Goal: Task Accomplishment & Management: Manage account settings

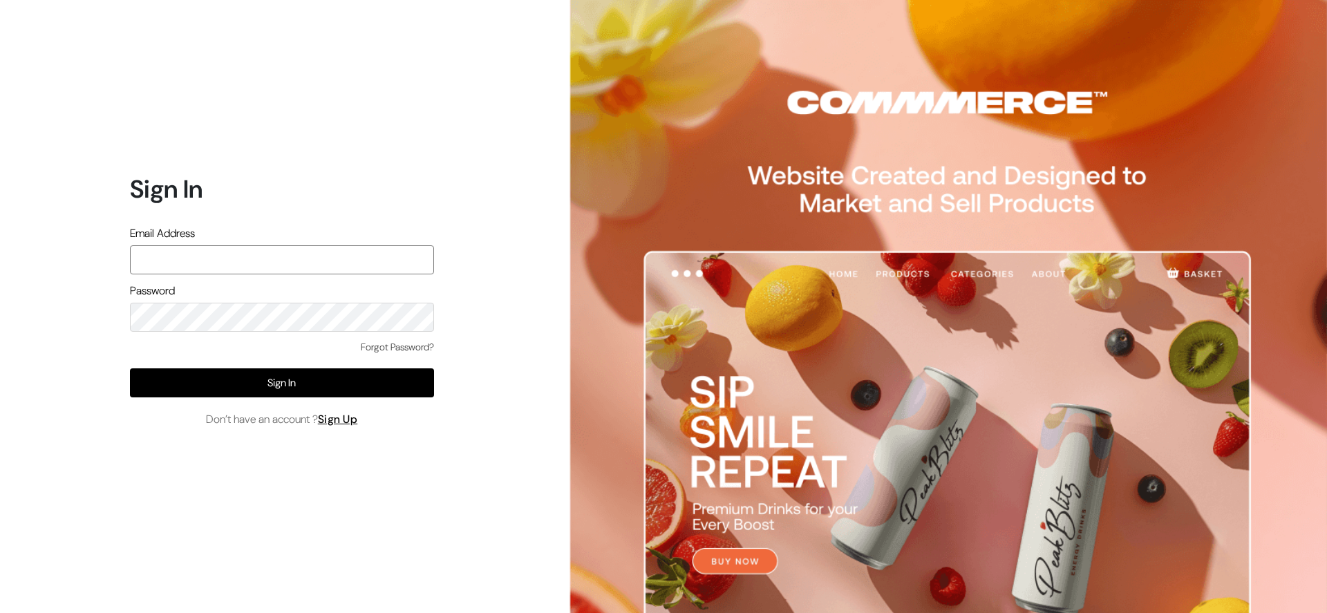
type input "[EMAIL_ADDRESS][DOMAIN_NAME]"
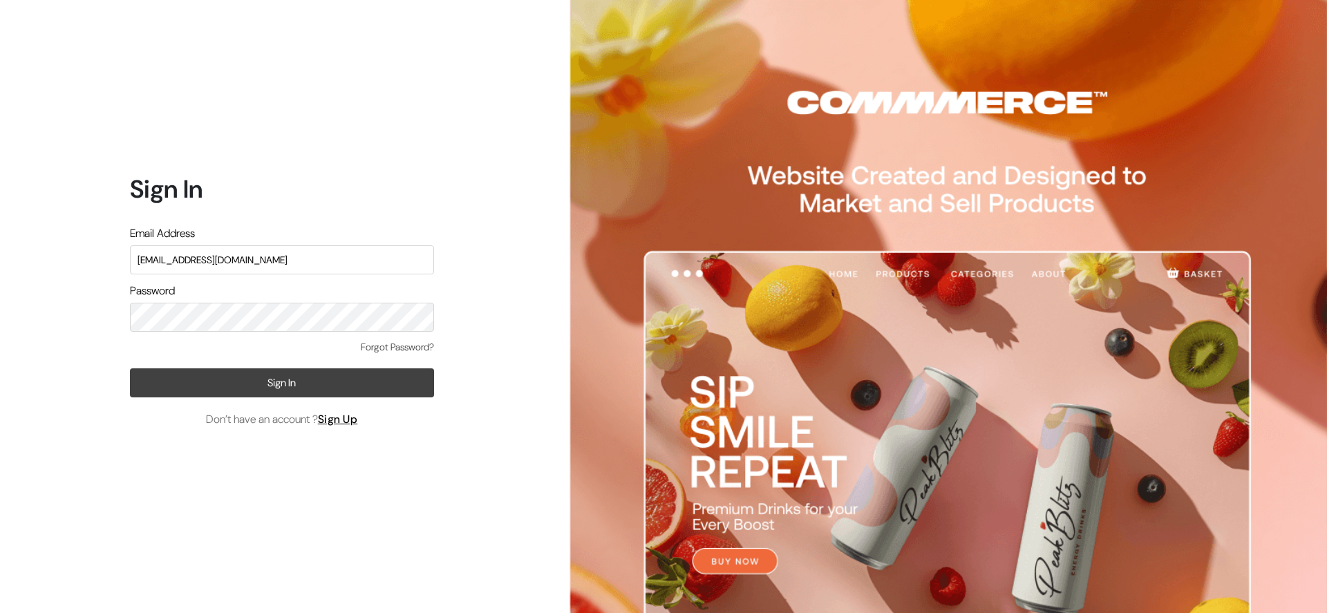
click at [254, 383] on button "Sign In" at bounding box center [282, 382] width 304 height 29
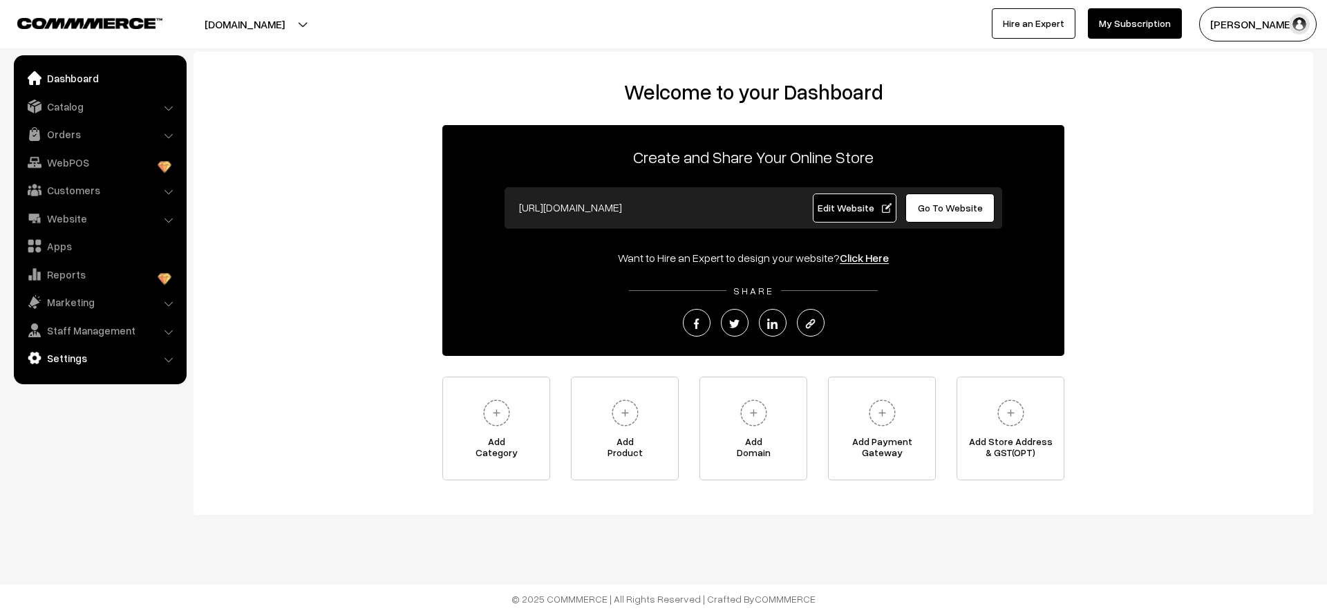
click at [85, 356] on link "Settings" at bounding box center [99, 358] width 164 height 25
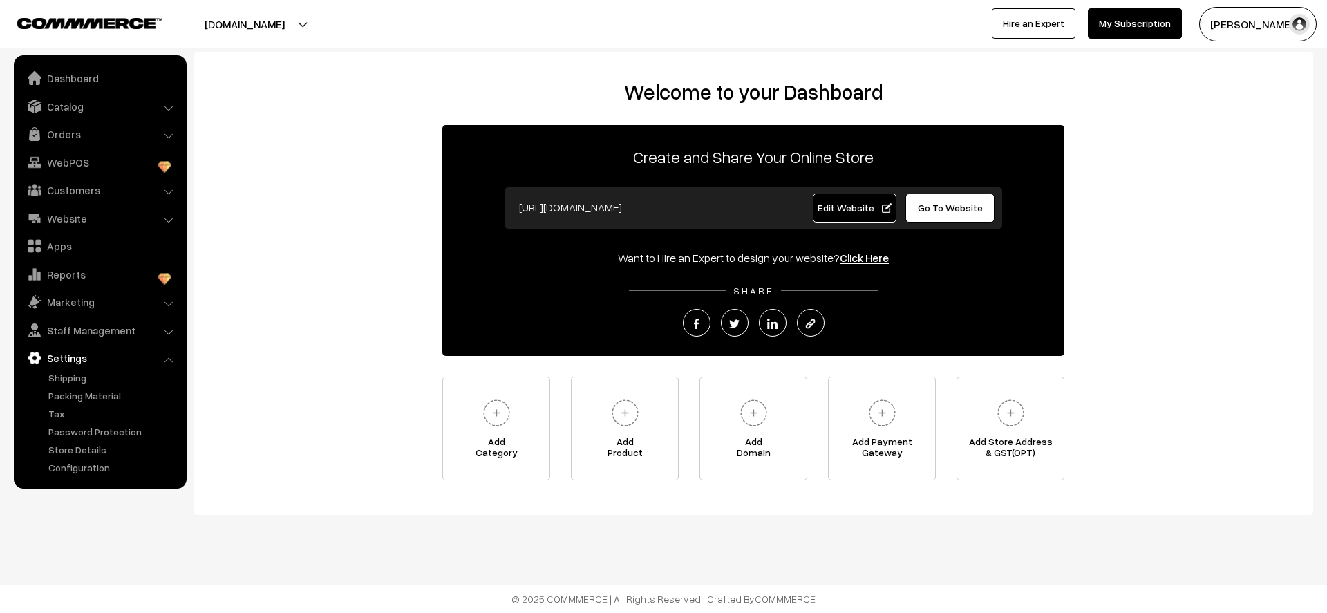
click at [1295, 17] on img "button" at bounding box center [1299, 24] width 21 height 21
click at [1233, 64] on link "My Profile" at bounding box center [1262, 67] width 117 height 30
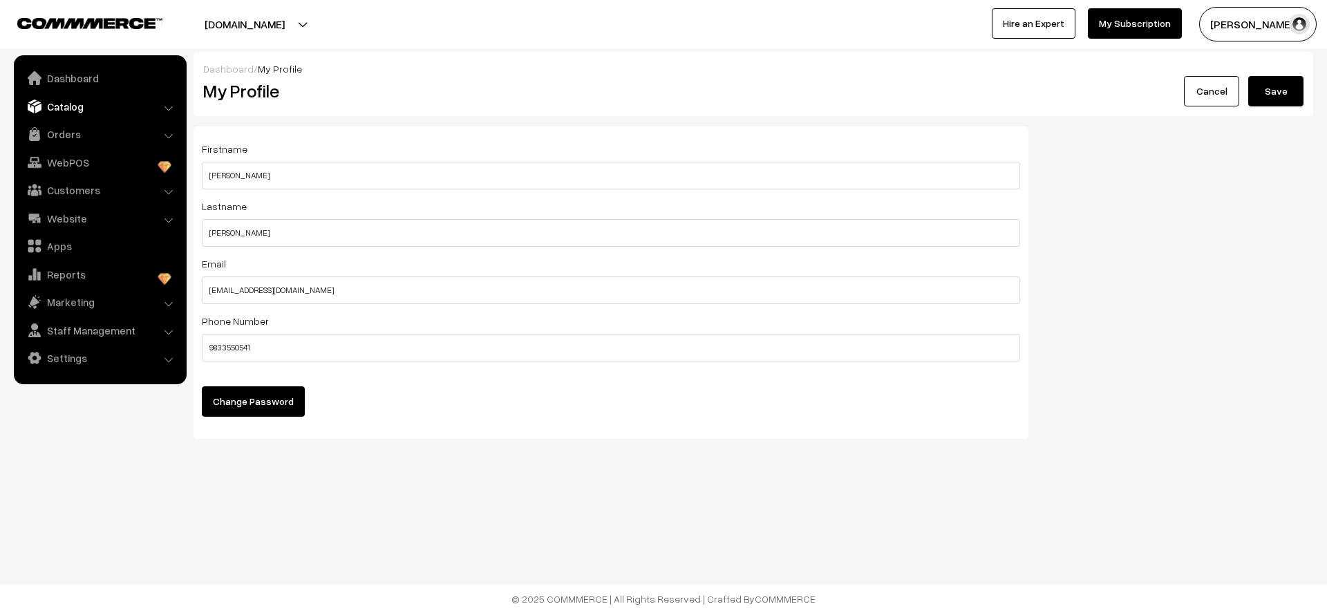
click at [150, 105] on link "Catalog" at bounding box center [99, 106] width 164 height 25
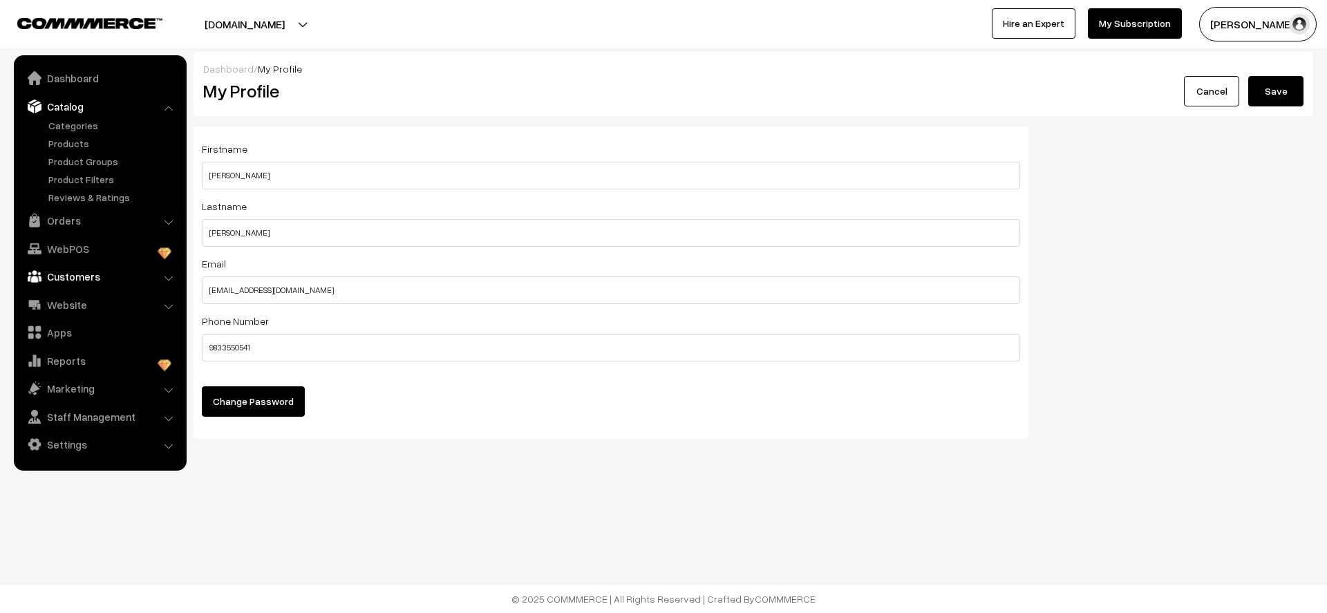
click at [124, 272] on link "Customers" at bounding box center [99, 276] width 164 height 25
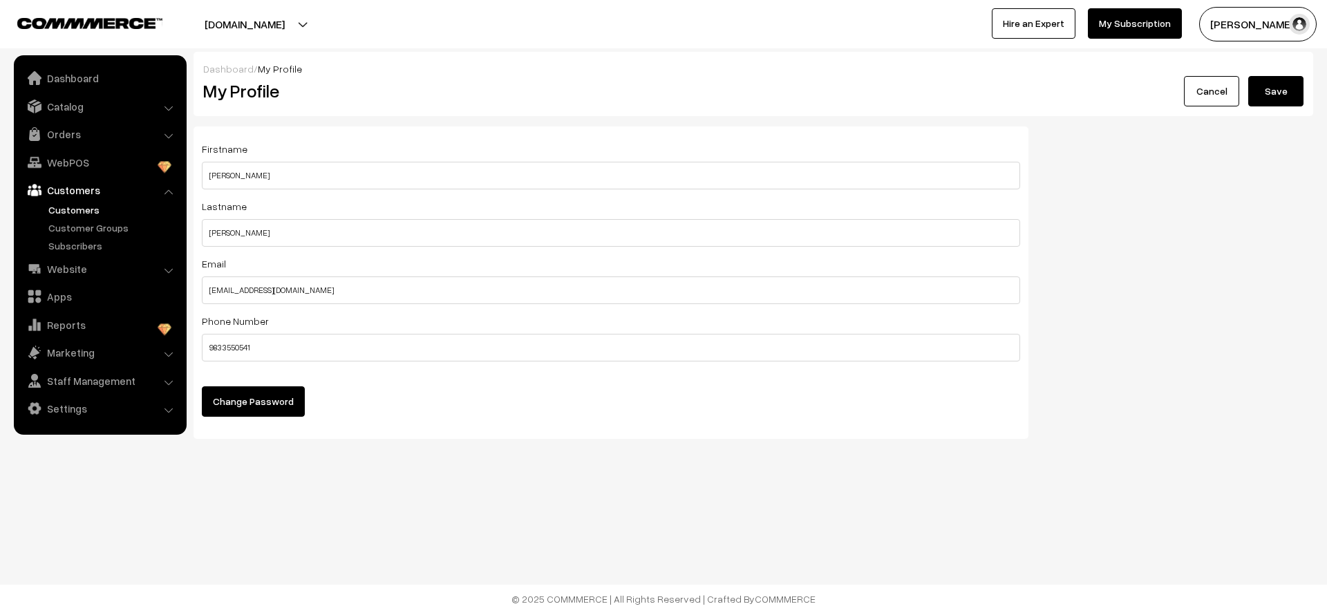
click at [118, 212] on link "Customers" at bounding box center [113, 210] width 137 height 15
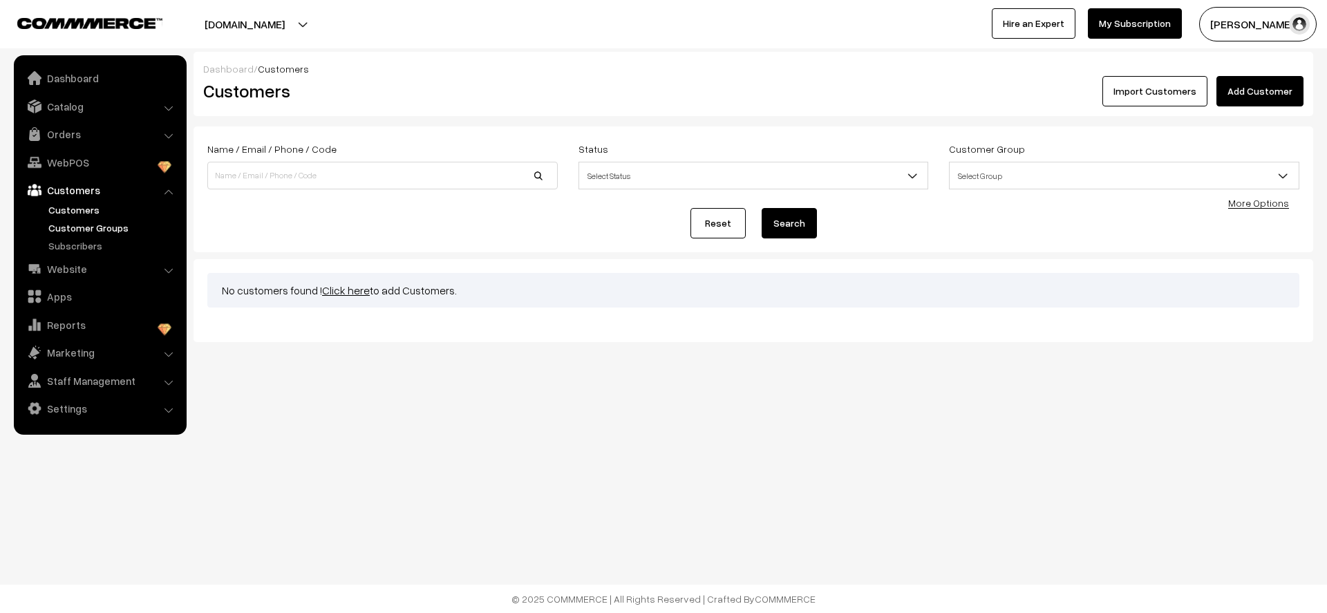
click at [104, 230] on link "Customer Groups" at bounding box center [113, 227] width 137 height 15
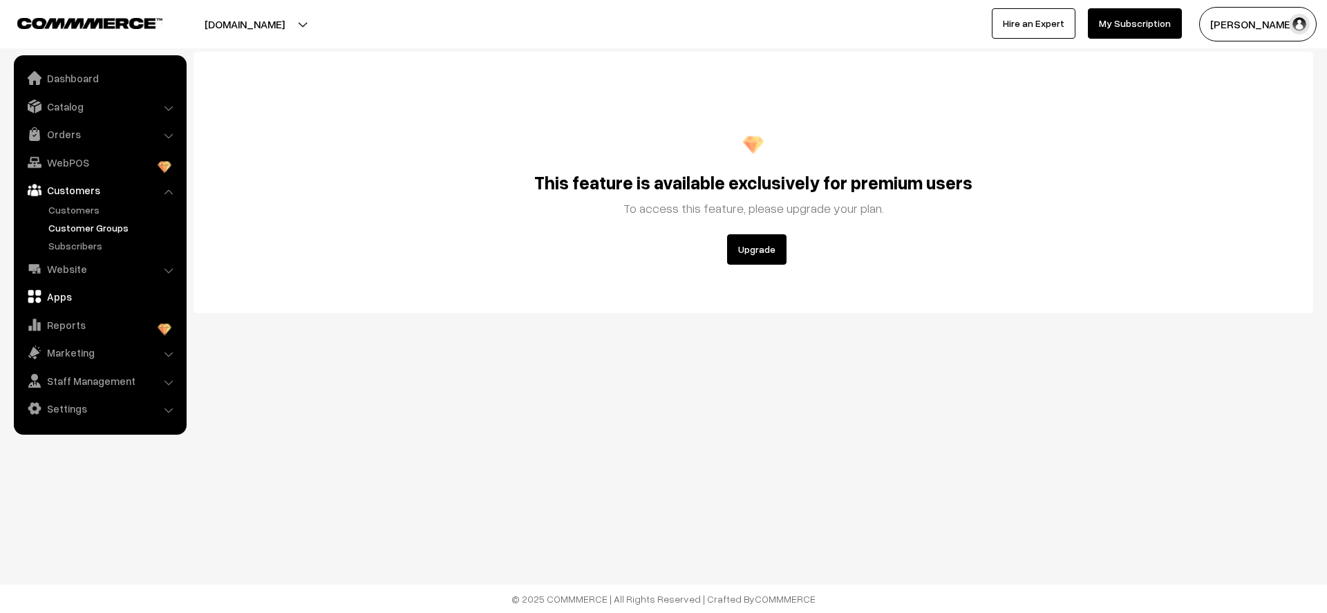
click at [79, 294] on link "Apps" at bounding box center [99, 296] width 164 height 25
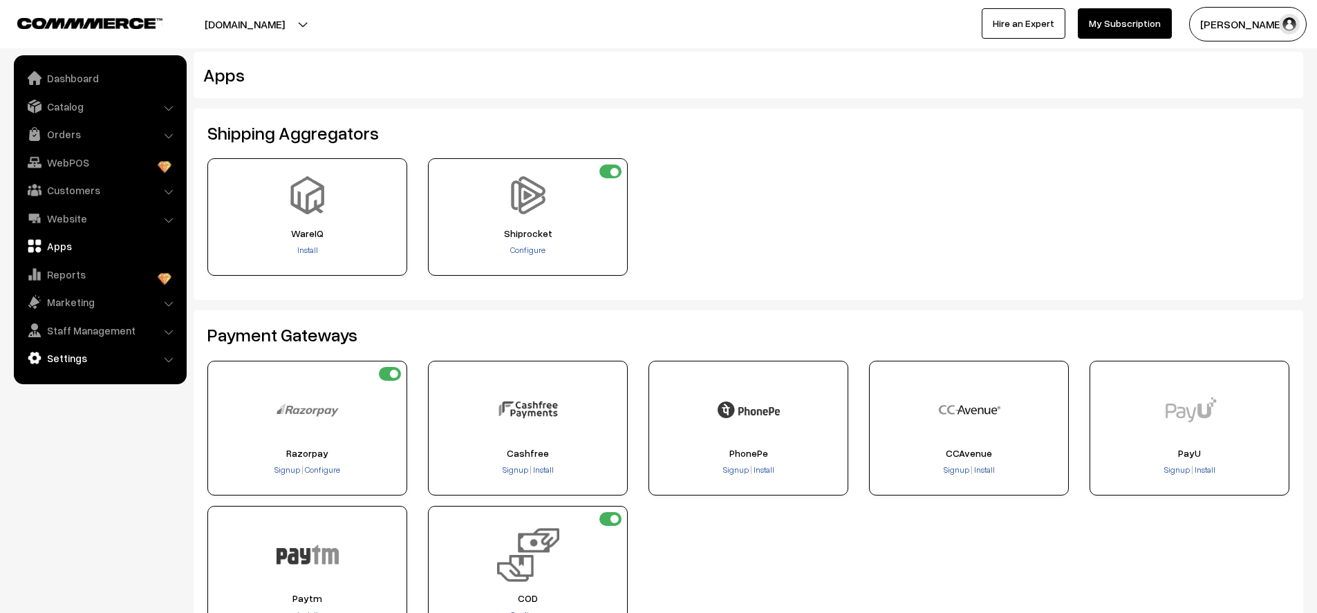
click at [69, 359] on link "Settings" at bounding box center [99, 358] width 164 height 25
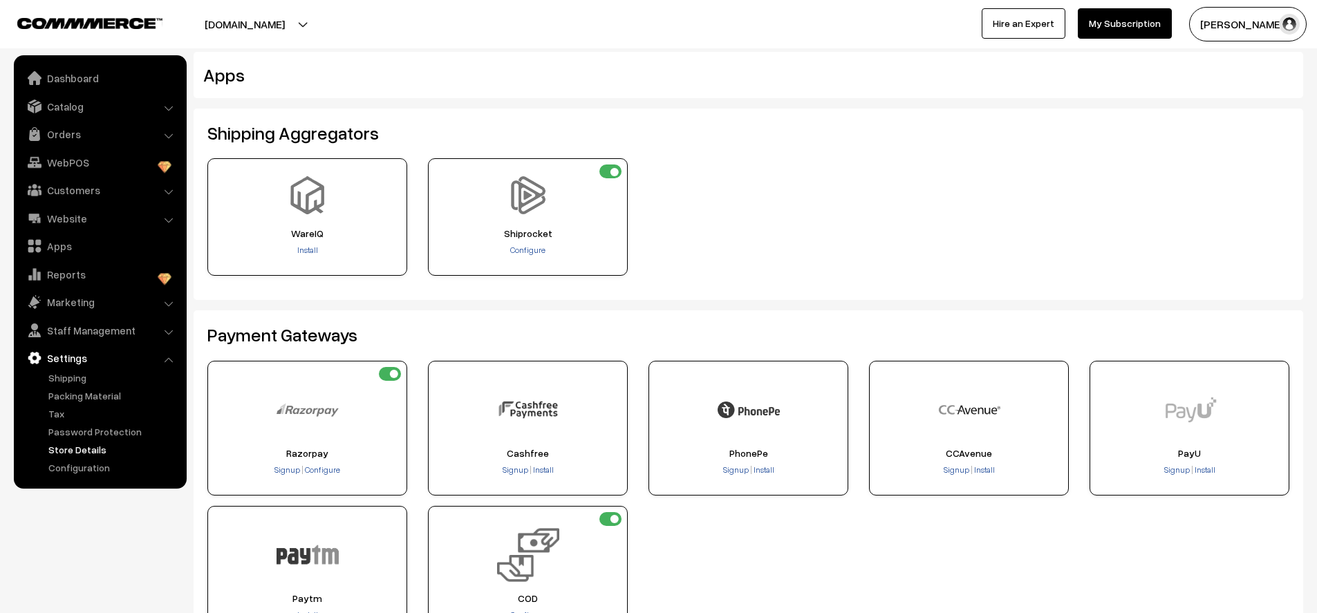
click at [77, 447] on link "Store Details" at bounding box center [113, 449] width 137 height 15
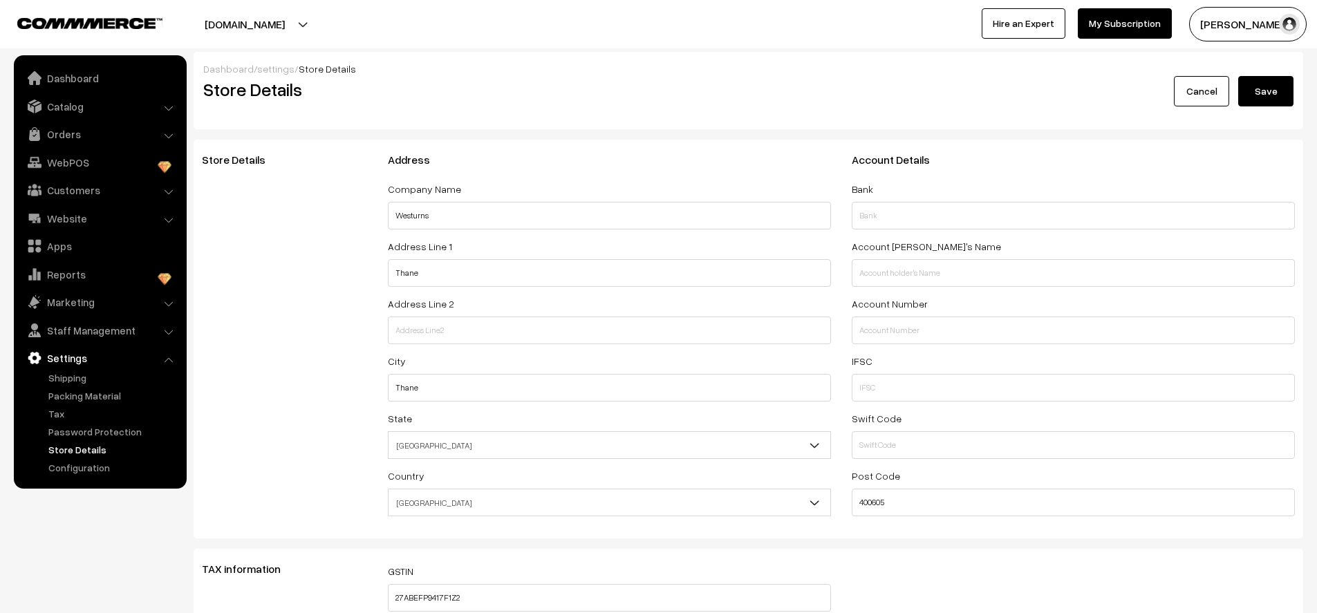
select select "99"
click at [79, 466] on link "Configuration" at bounding box center [113, 467] width 137 height 15
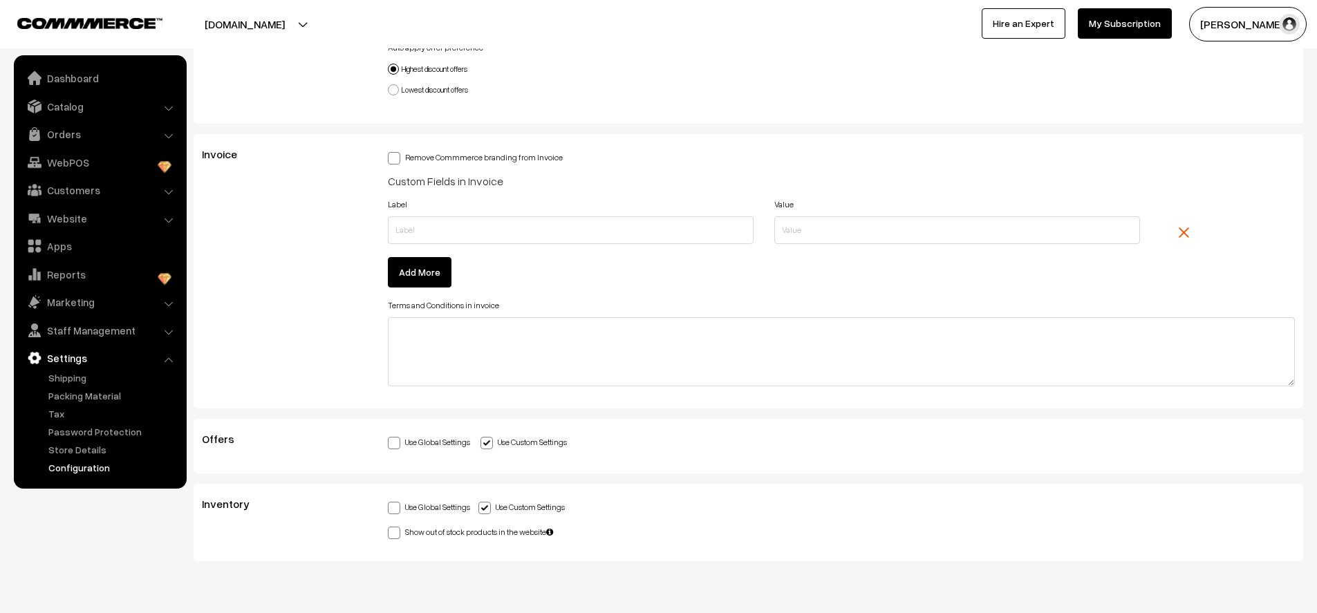
scroll to position [4062, 0]
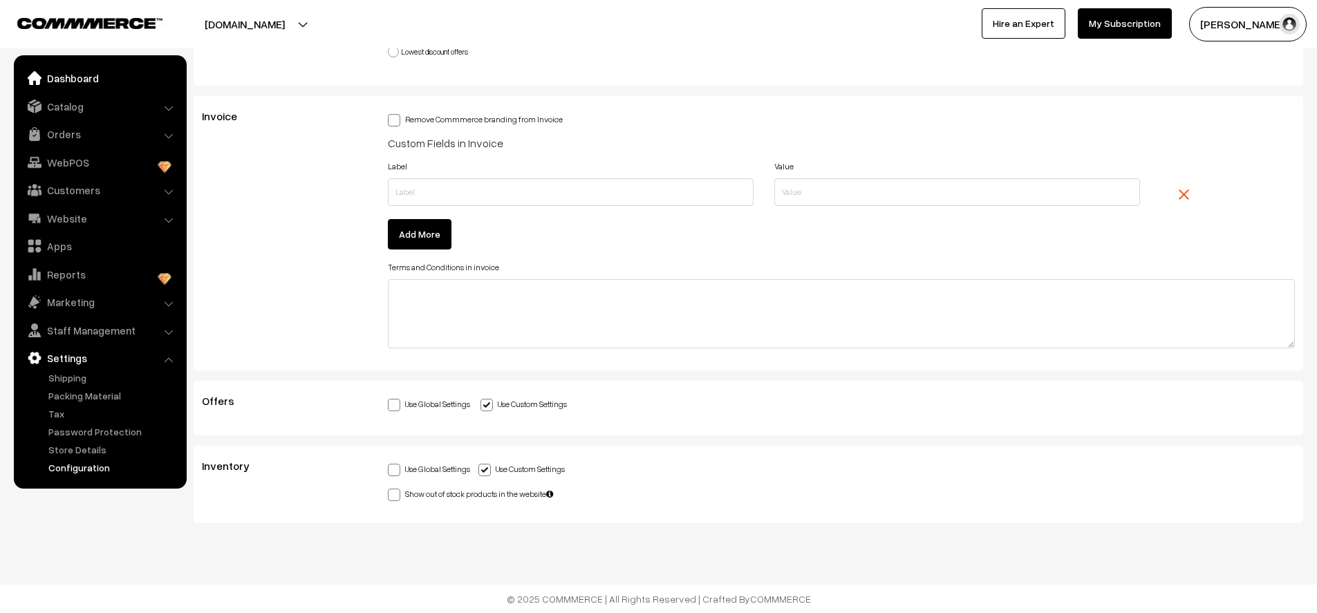
click at [77, 72] on link "Dashboard" at bounding box center [99, 78] width 164 height 25
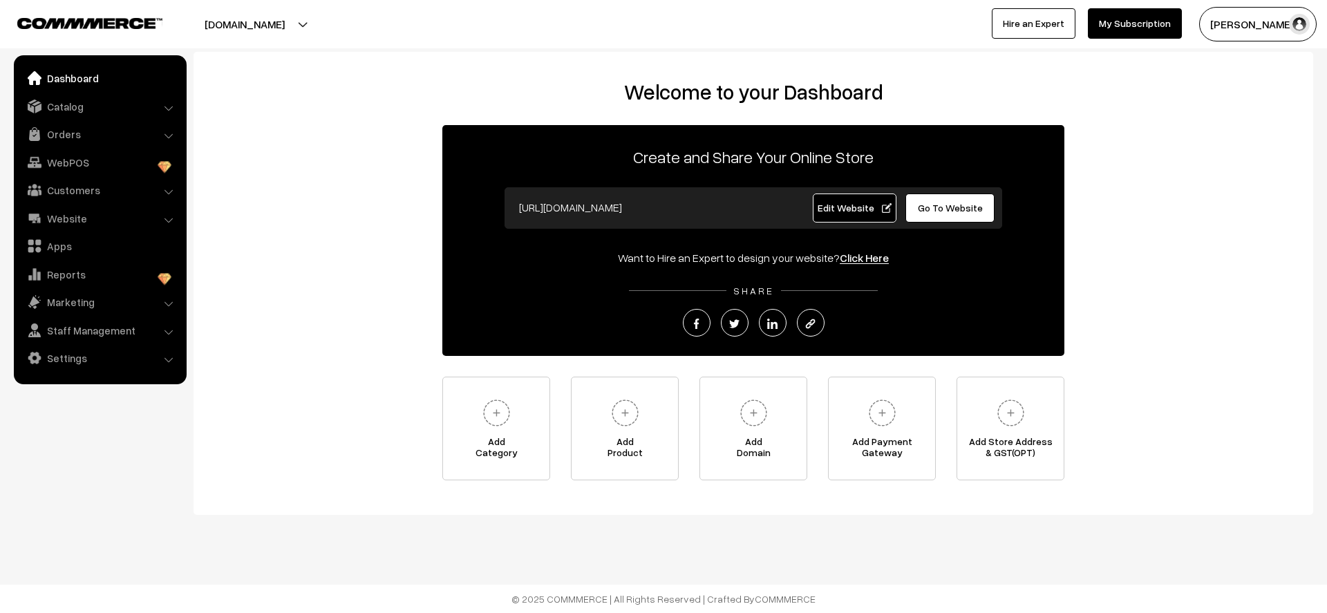
click at [305, 12] on button "[DOMAIN_NAME]" at bounding box center [244, 24] width 177 height 35
click at [1105, 27] on link "My Subscription" at bounding box center [1135, 23] width 94 height 30
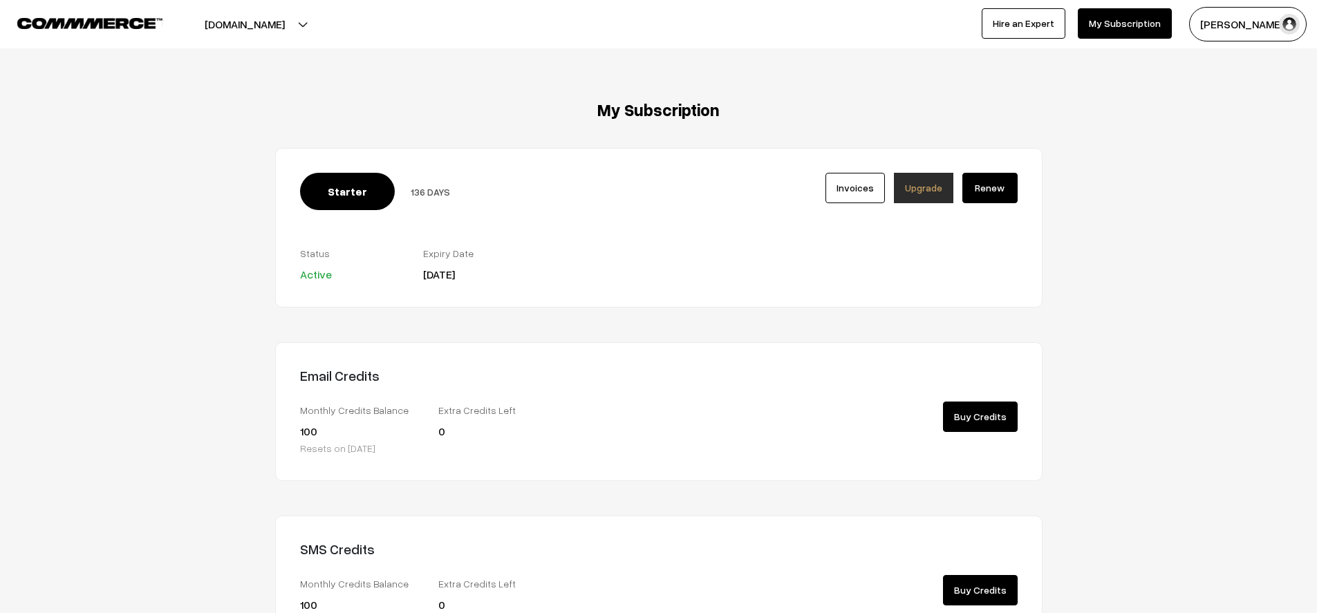
click at [296, 19] on button "[DOMAIN_NAME]" at bounding box center [244, 24] width 177 height 35
